Goal: Use online tool/utility: Utilize a website feature to perform a specific function

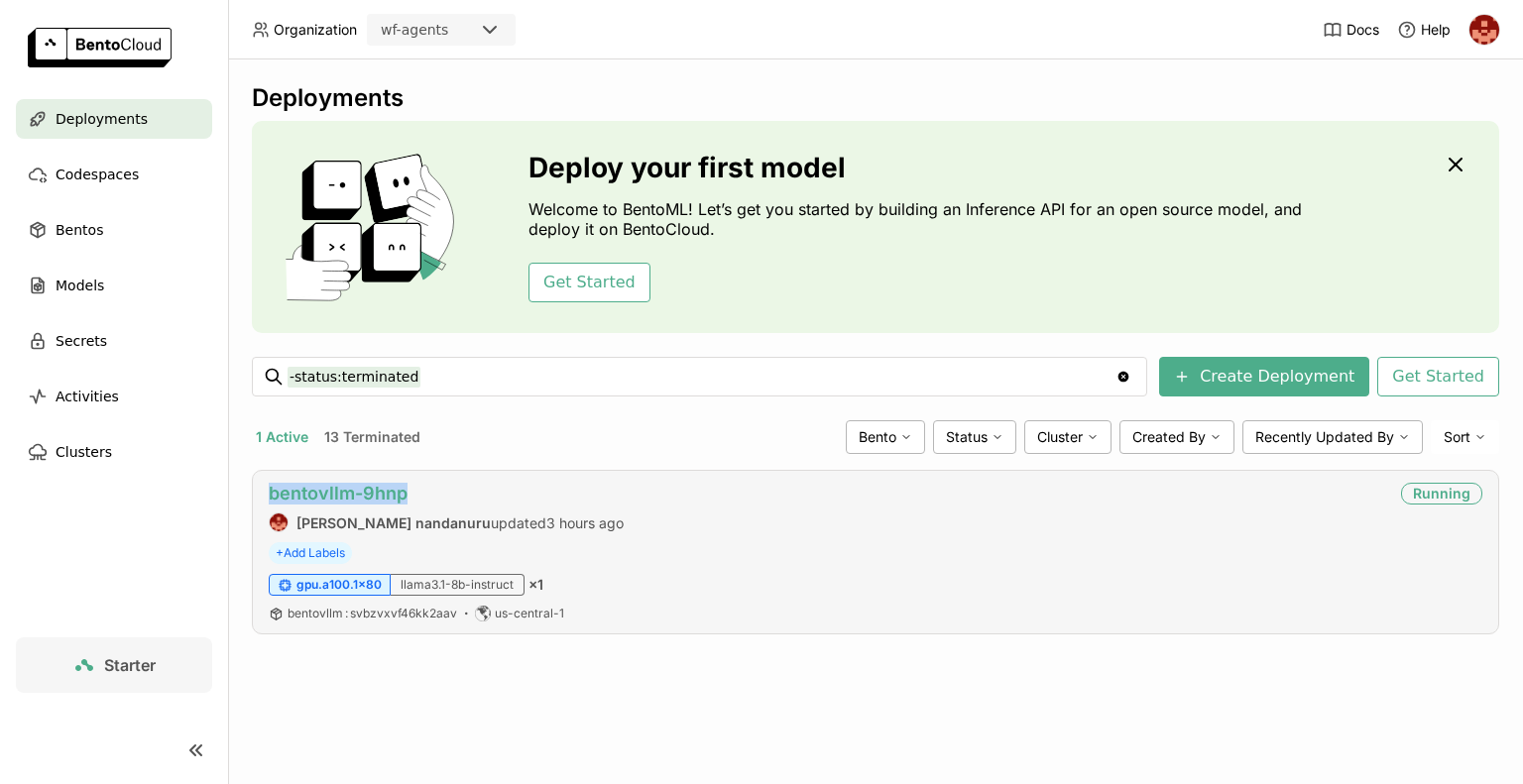
click at [363, 494] on link "bentovllm-9hnp" at bounding box center [338, 492] width 139 height 21
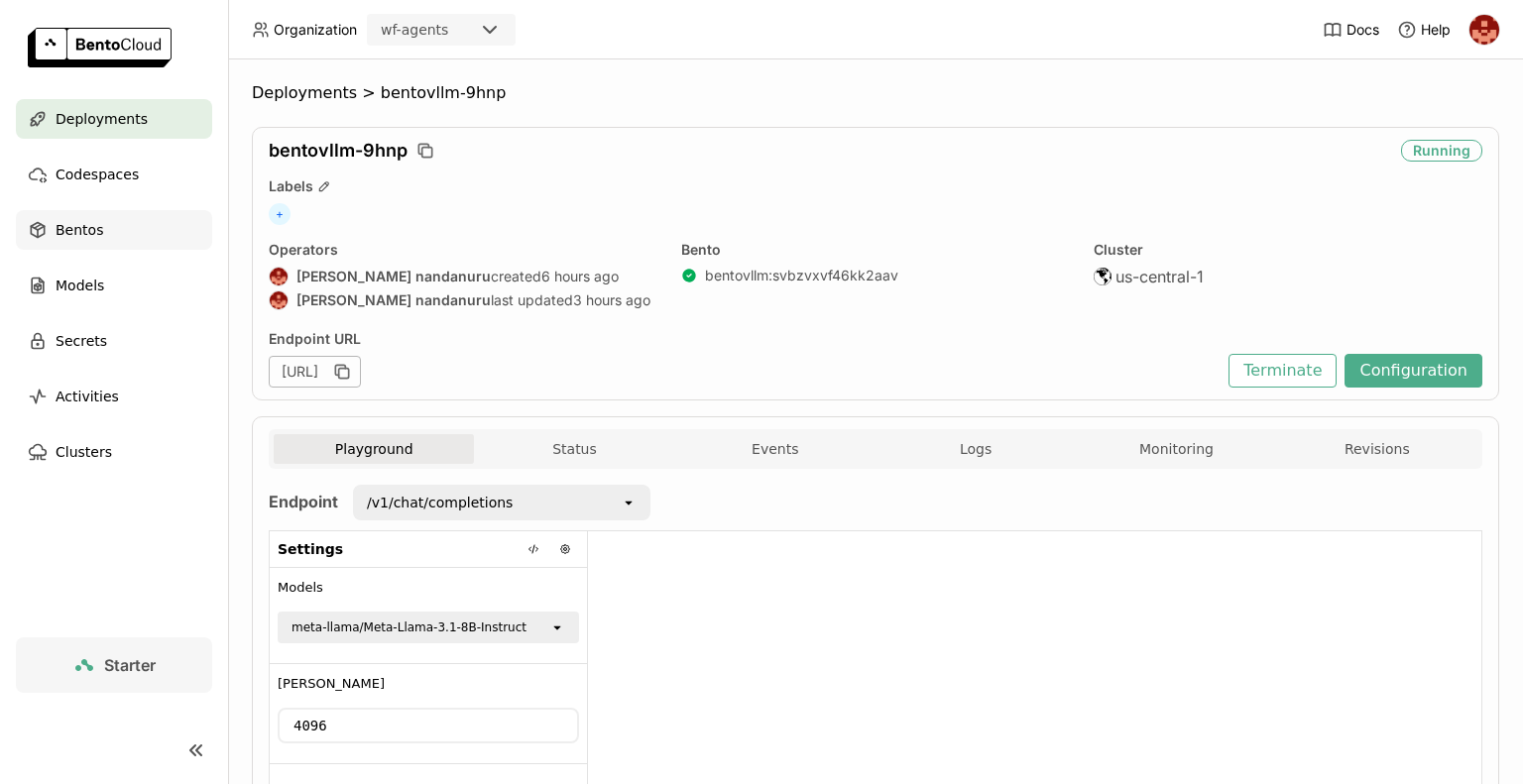
click at [87, 239] on span "Bentos" at bounding box center [80, 230] width 48 height 24
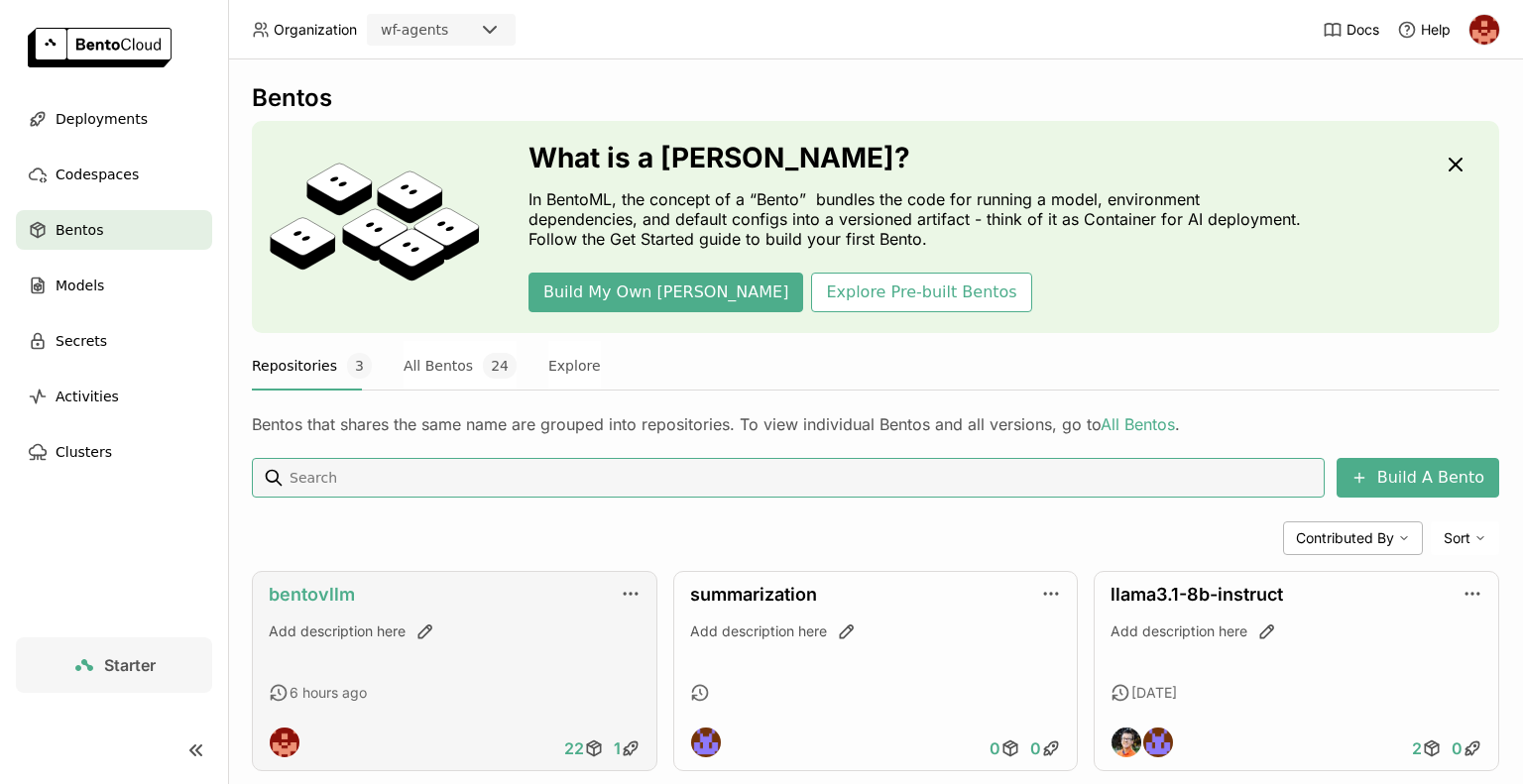
click at [349, 590] on link "bentovllm" at bounding box center [312, 594] width 86 height 21
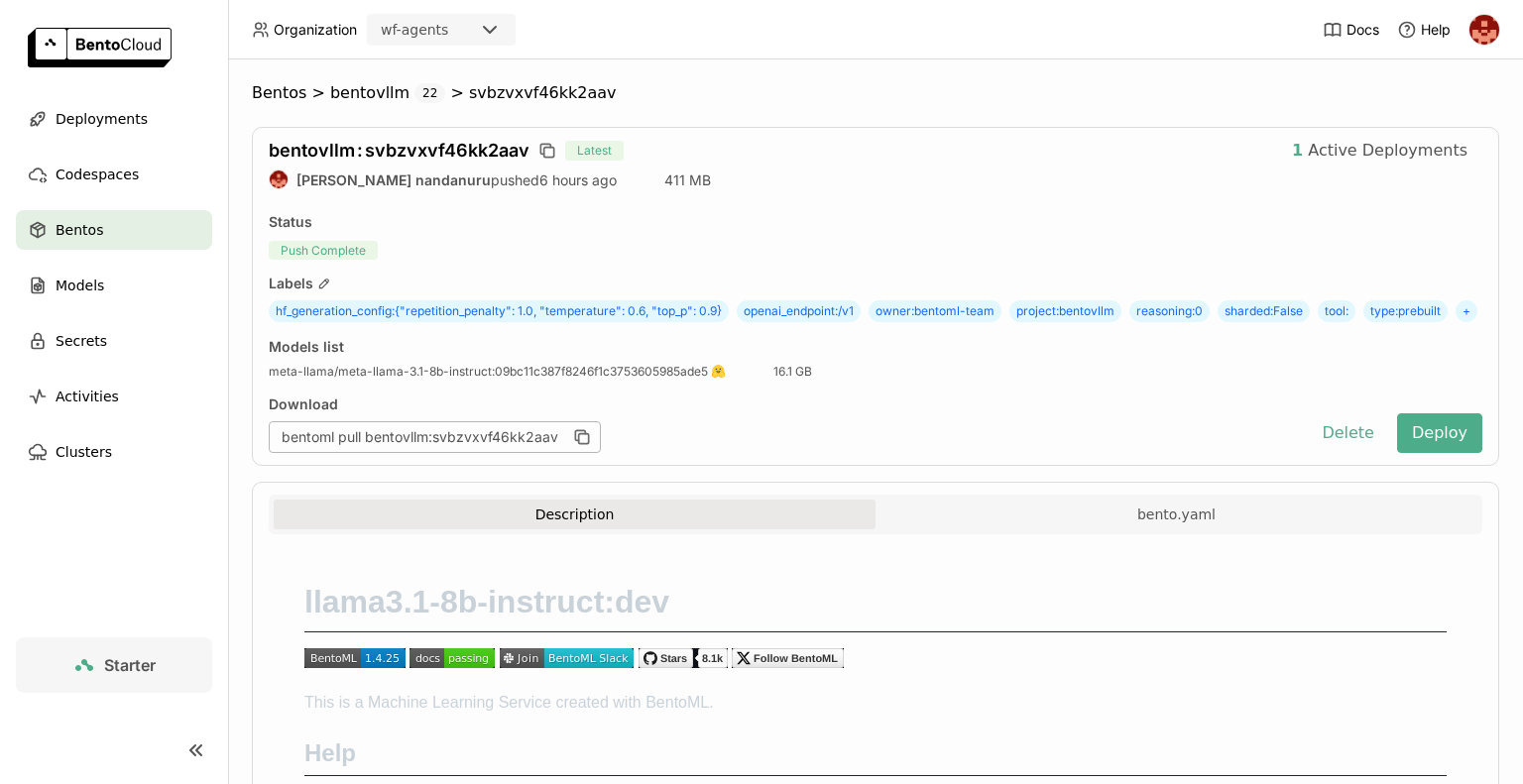
click at [876, 208] on div "bentovllm : svbzvxvf46kk2aav Latest 1 Active Deployments [PERSON_NAME] nandanur…" at bounding box center [875, 296] width 1248 height 339
click at [94, 127] on span "Deployments" at bounding box center [102, 119] width 92 height 24
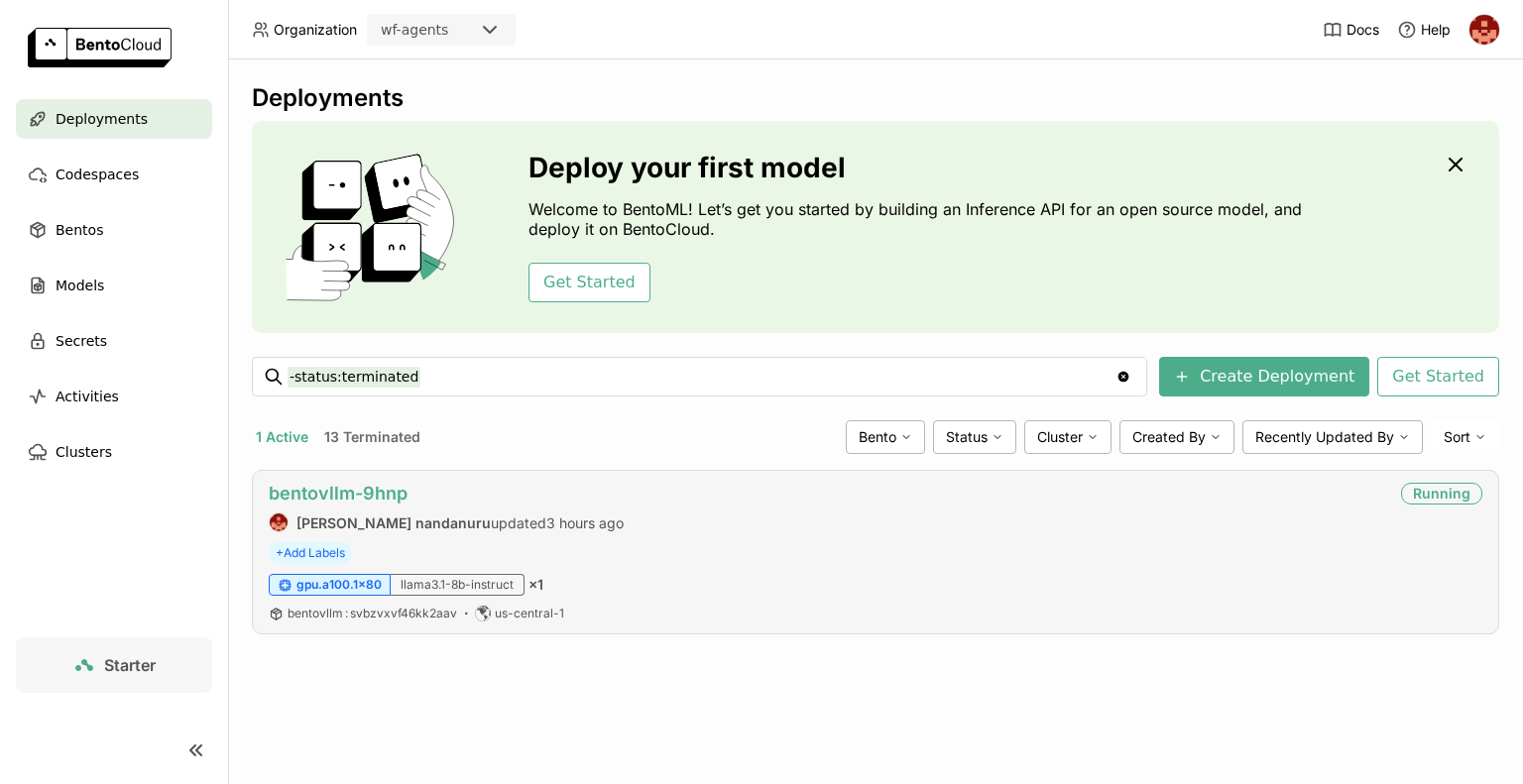
click at [365, 482] on link "bentovllm-9hnp" at bounding box center [338, 492] width 139 height 21
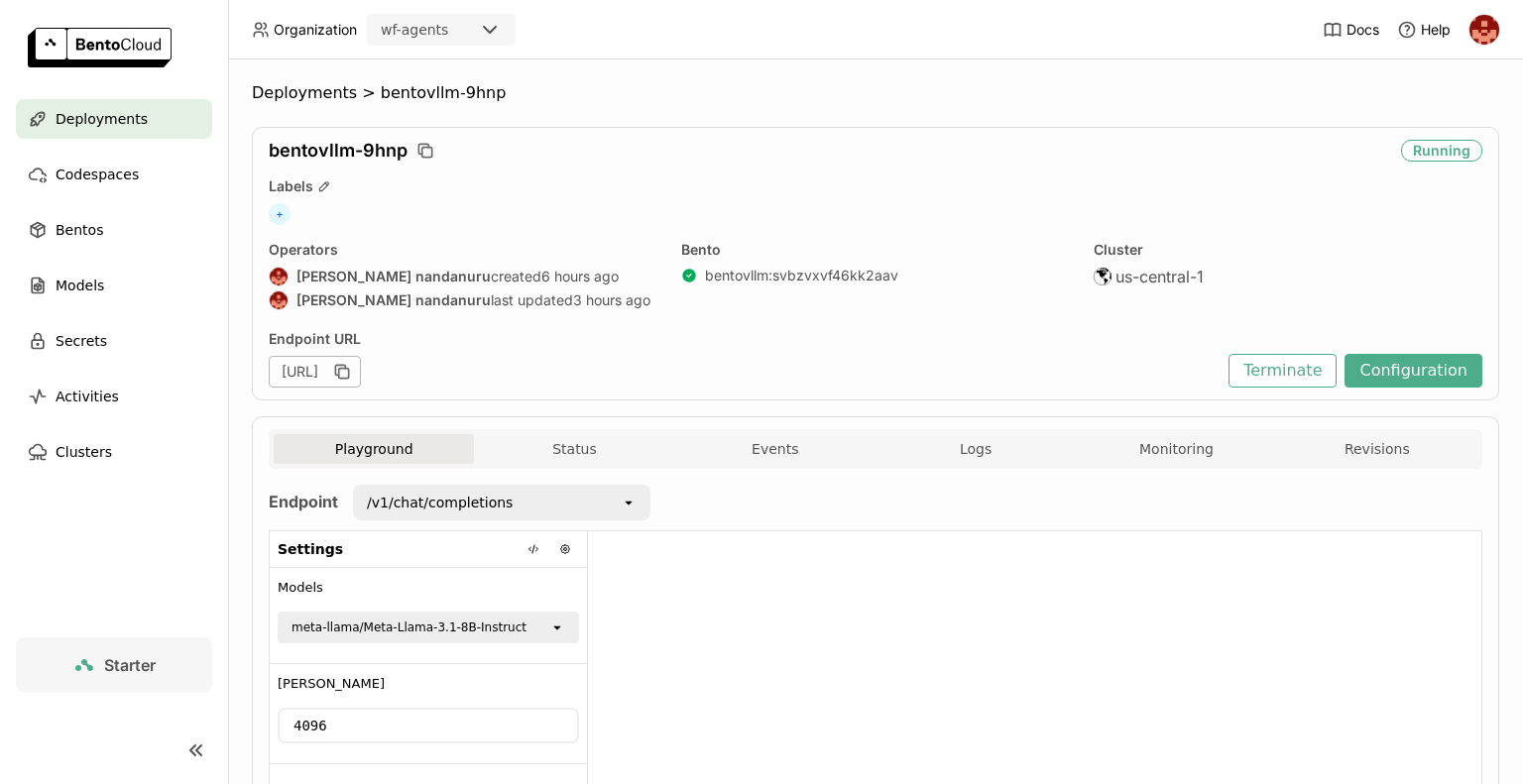
click at [773, 601] on div at bounding box center [1035, 692] width 893 height 323
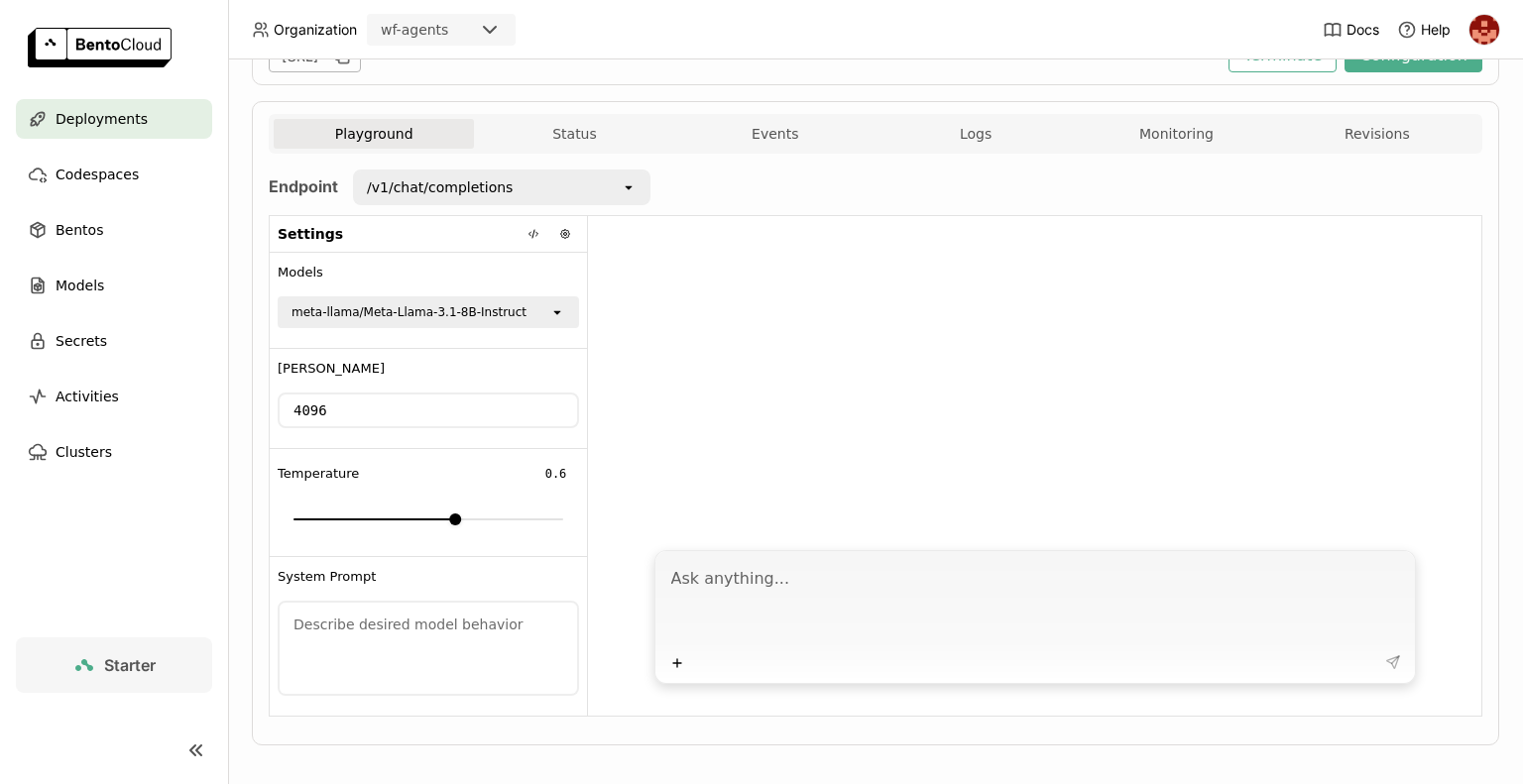
scroll to position [318, 0]
click at [353, 628] on textarea at bounding box center [429, 645] width 298 height 91
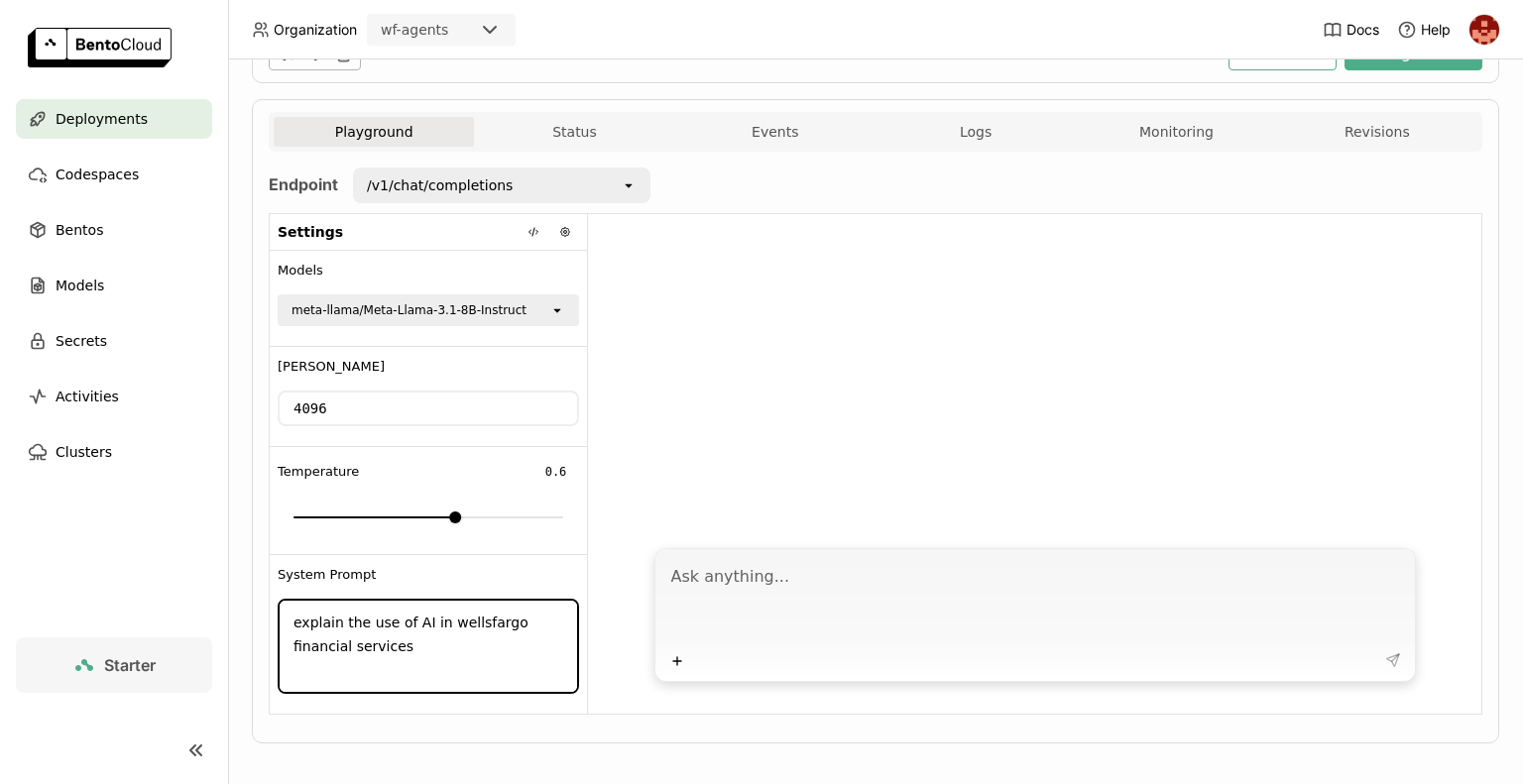
type textarea "explain the use of AI in wellsfargo financial services"
drag, startPoint x: 359, startPoint y: 651, endPoint x: 200, endPoint y: 570, distance: 178.4
click at [200, 570] on main "Deployments Codespaces Bentos Models Secrets Activities Clusters Starter Deploy…" at bounding box center [762, 392] width 1523 height 784
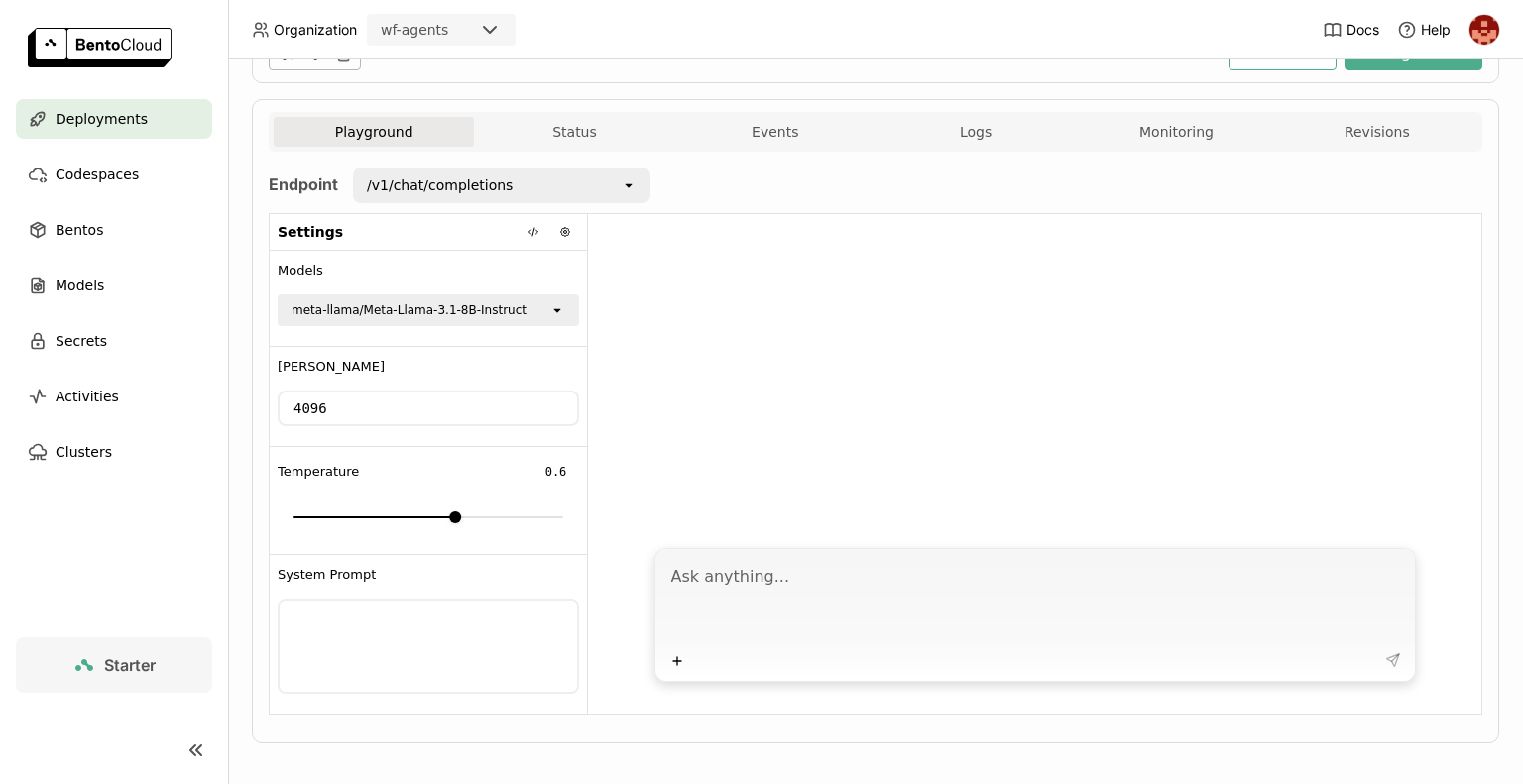
click at [837, 583] on textarea at bounding box center [1037, 600] width 732 height 91
paste textarea "explain the use of AI in wellsfargo financial services"
type textarea "explain the use of AI in wellsfargo financial services"
click at [1385, 653] on icon at bounding box center [1393, 660] width 16 height 16
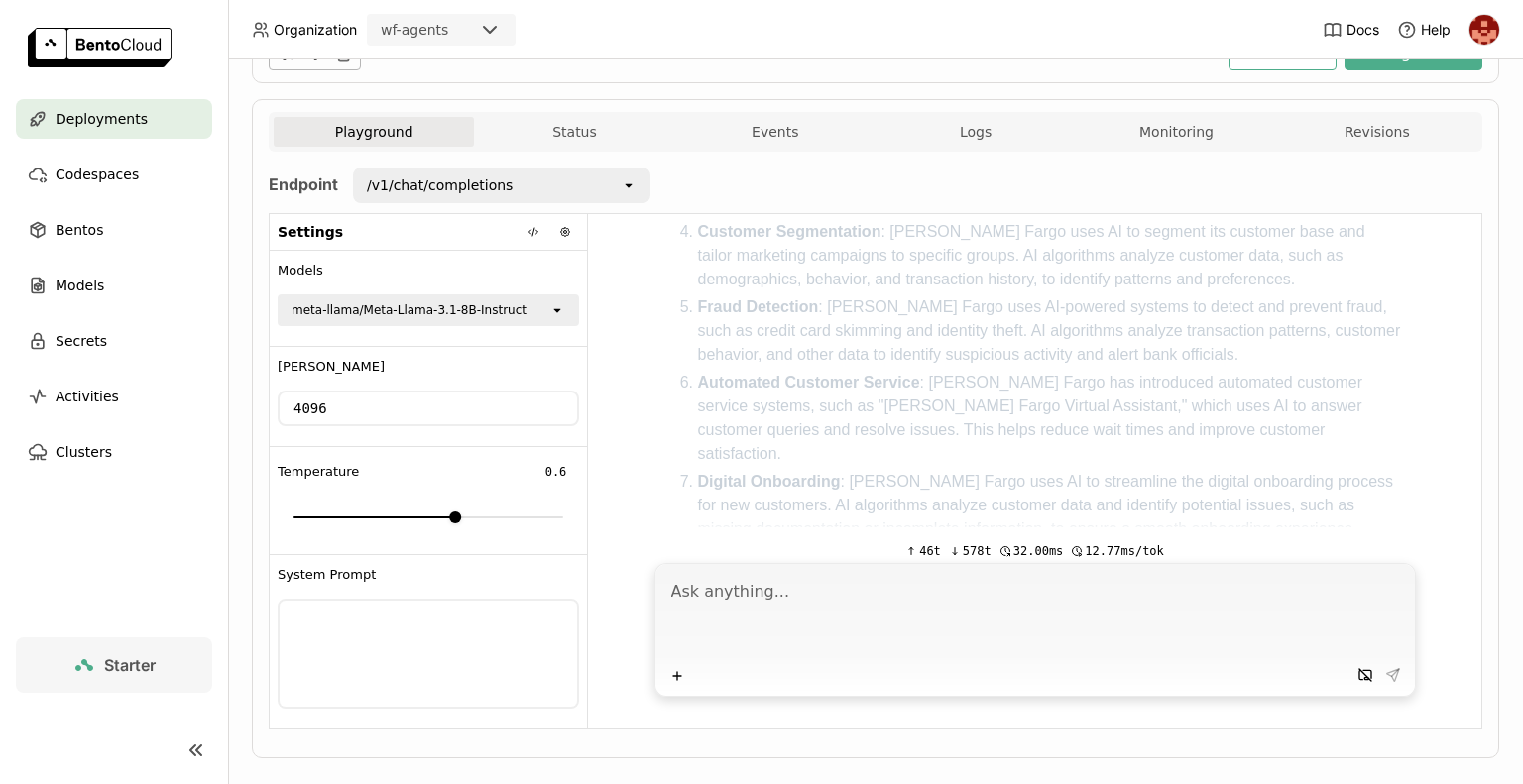
scroll to position [804, 0]
click at [557, 306] on icon "open" at bounding box center [558, 311] width 16 height 16
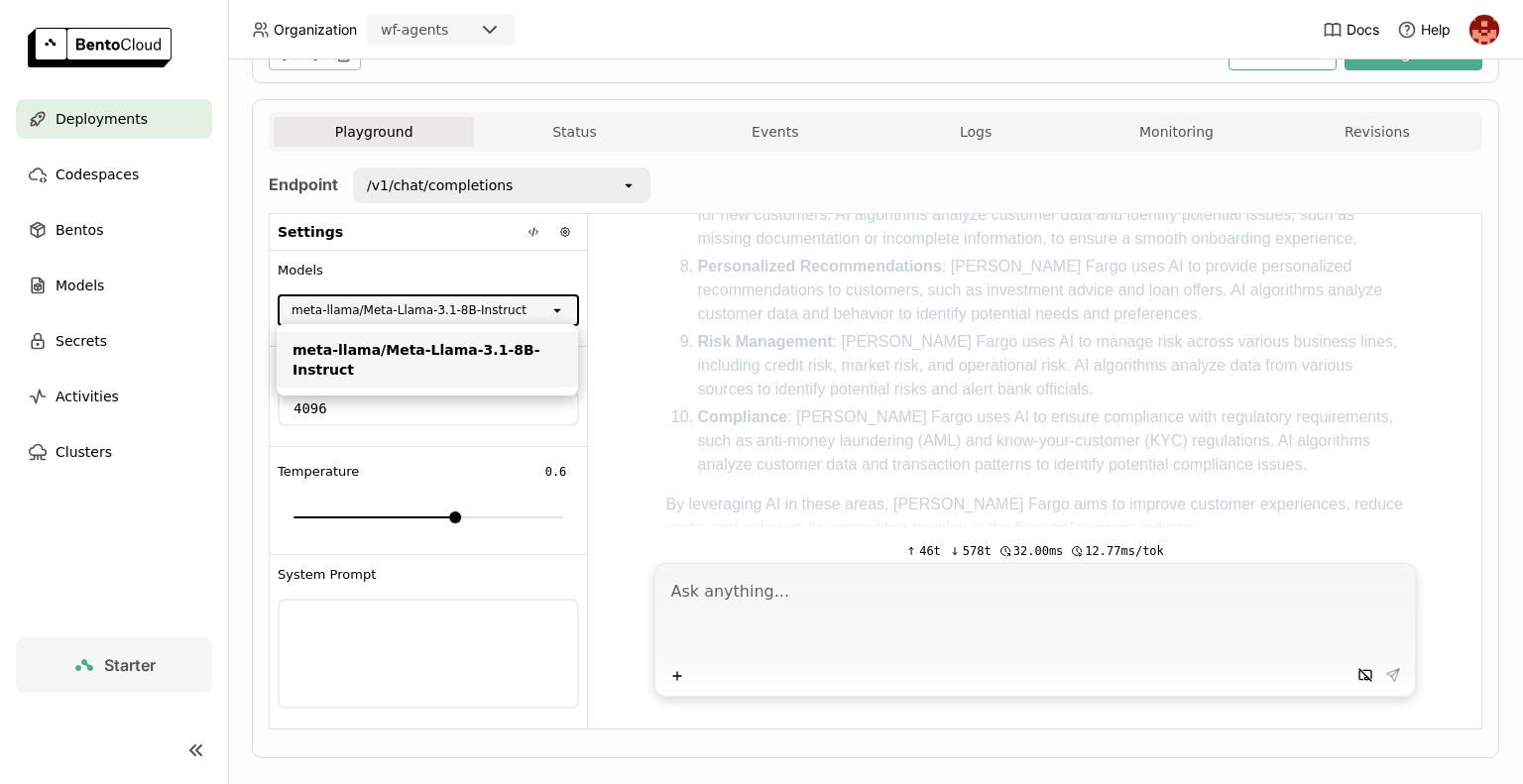
click at [493, 239] on div "Settings" at bounding box center [429, 232] width 318 height 37
